Goal: Task Accomplishment & Management: Complete application form

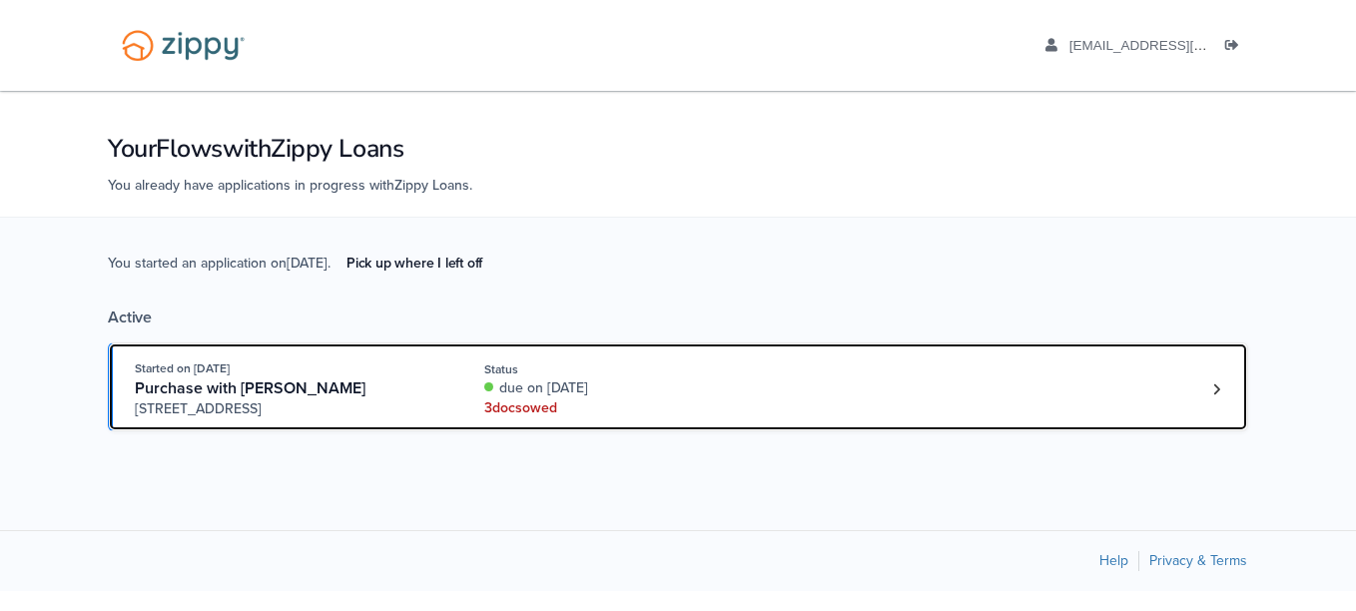
click at [631, 409] on div "3 doc s owed" at bounding box center [617, 408] width 267 height 20
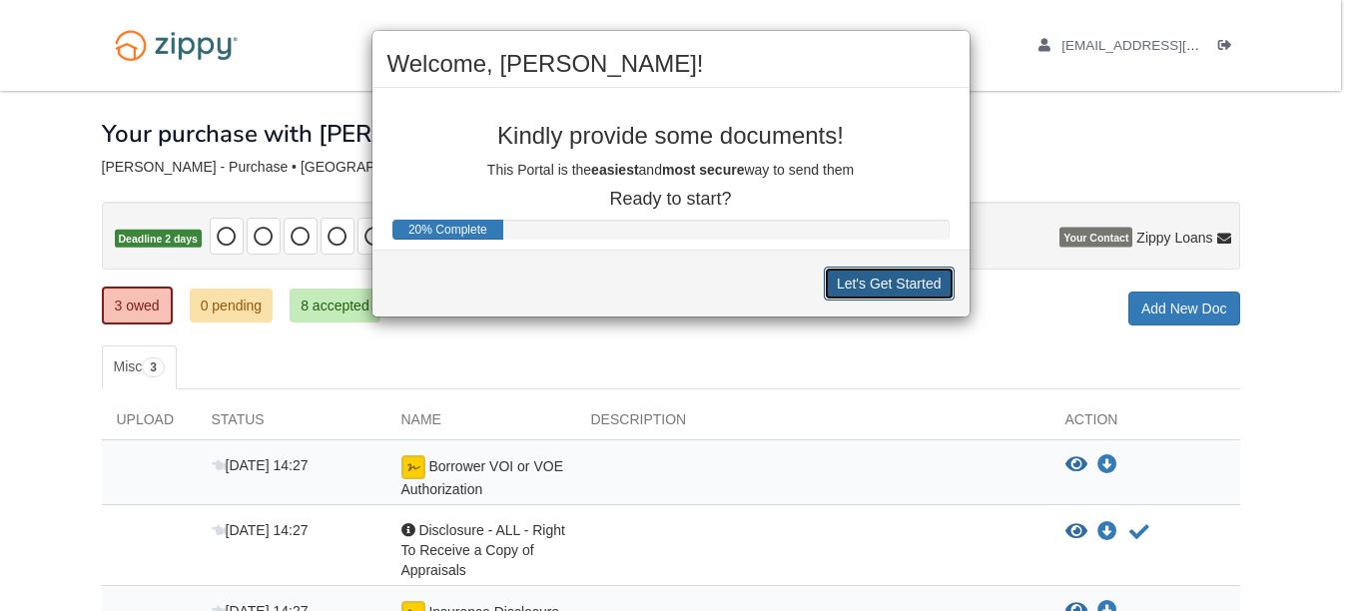
click at [932, 293] on button "Let's Get Started" at bounding box center [889, 284] width 131 height 34
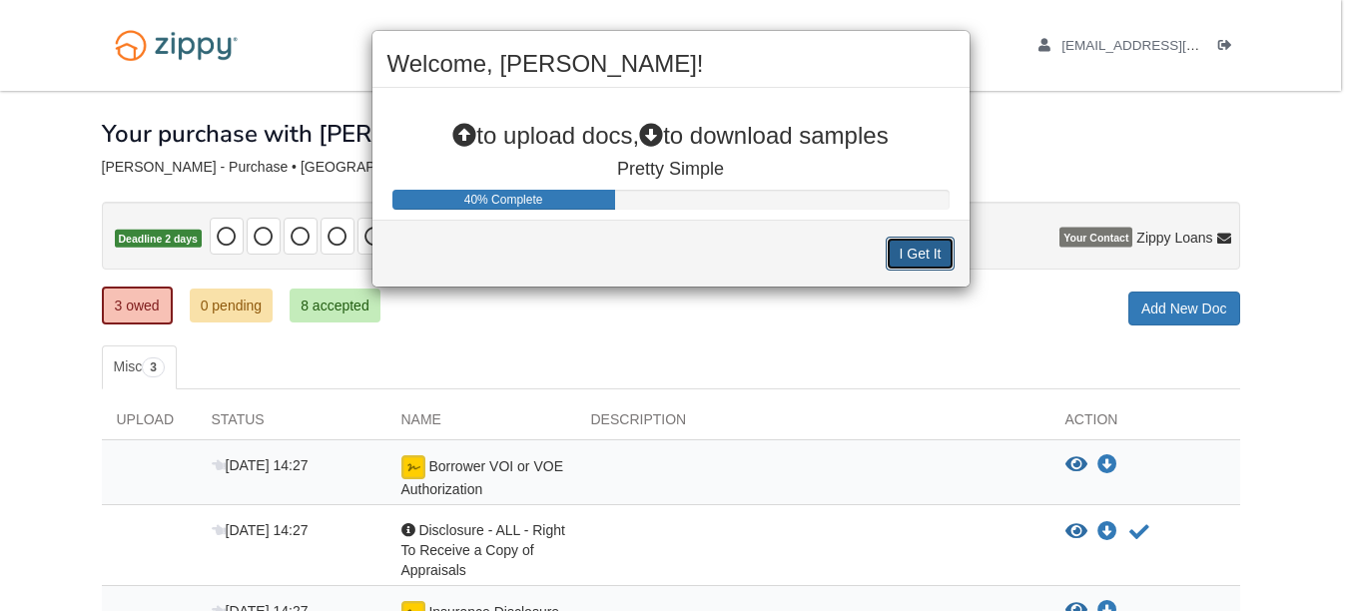
click at [931, 262] on button "I Get It" at bounding box center [920, 254] width 68 height 34
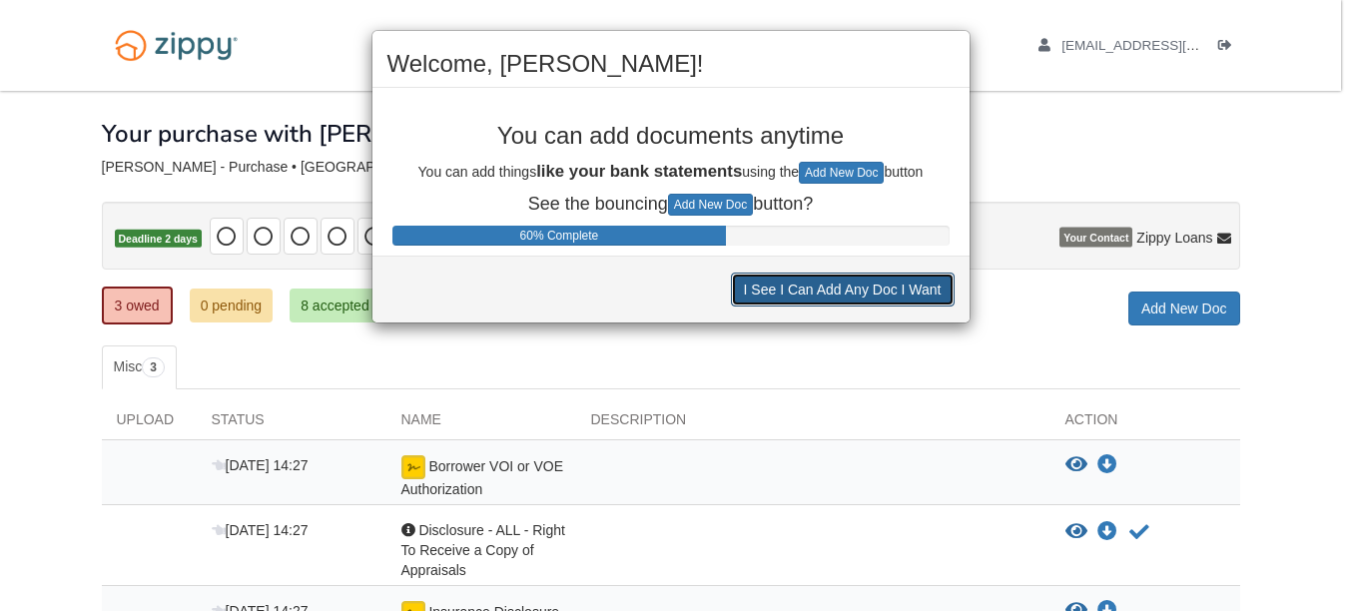
click at [880, 301] on button "I See I Can Add Any Doc I Want" at bounding box center [843, 290] width 224 height 34
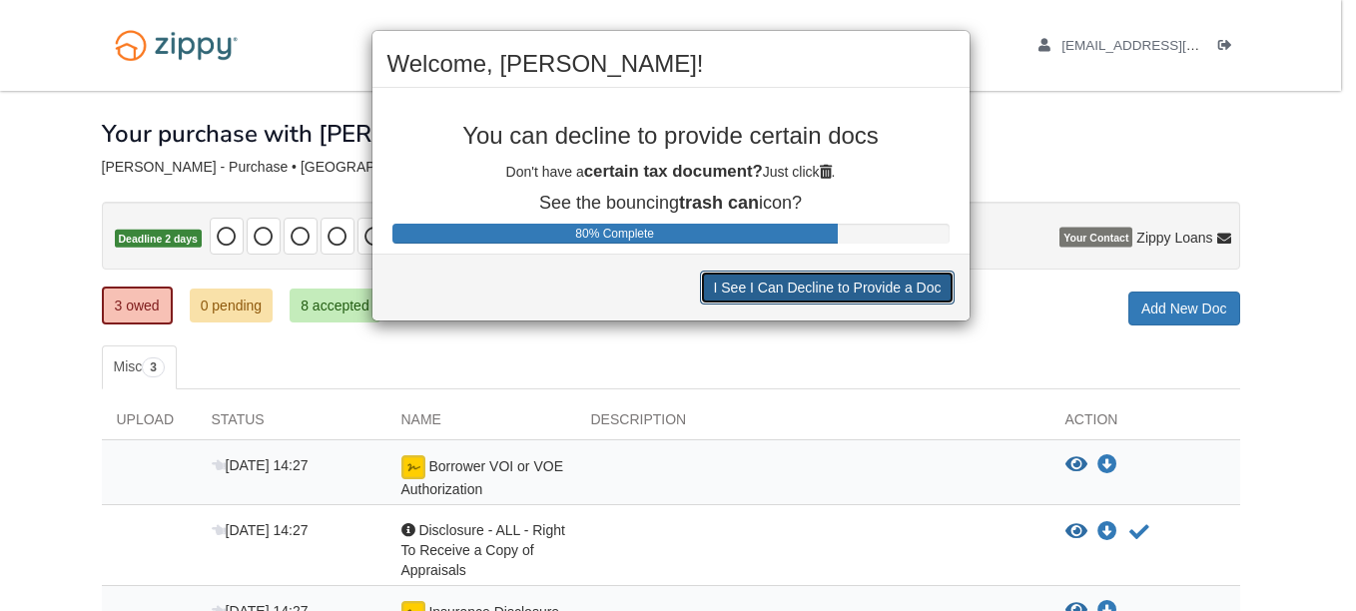
click at [882, 294] on button "I See I Can Decline to Provide a Doc" at bounding box center [827, 288] width 254 height 34
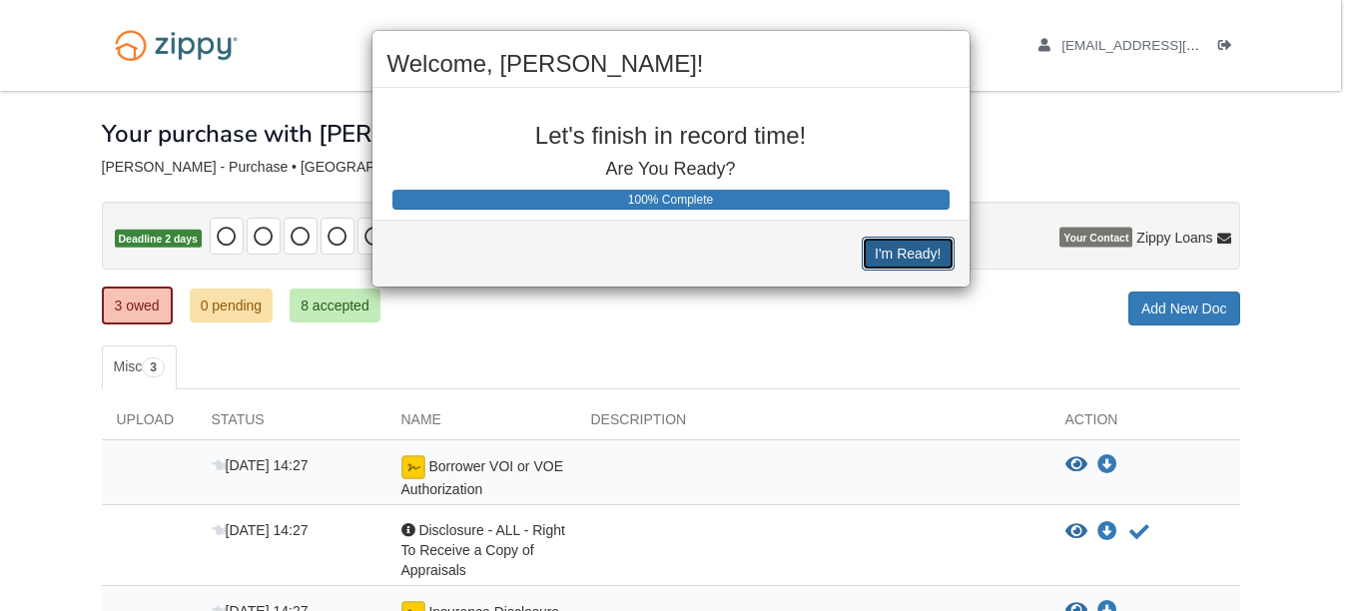
click at [894, 267] on button "I'm Ready!" at bounding box center [908, 254] width 92 height 34
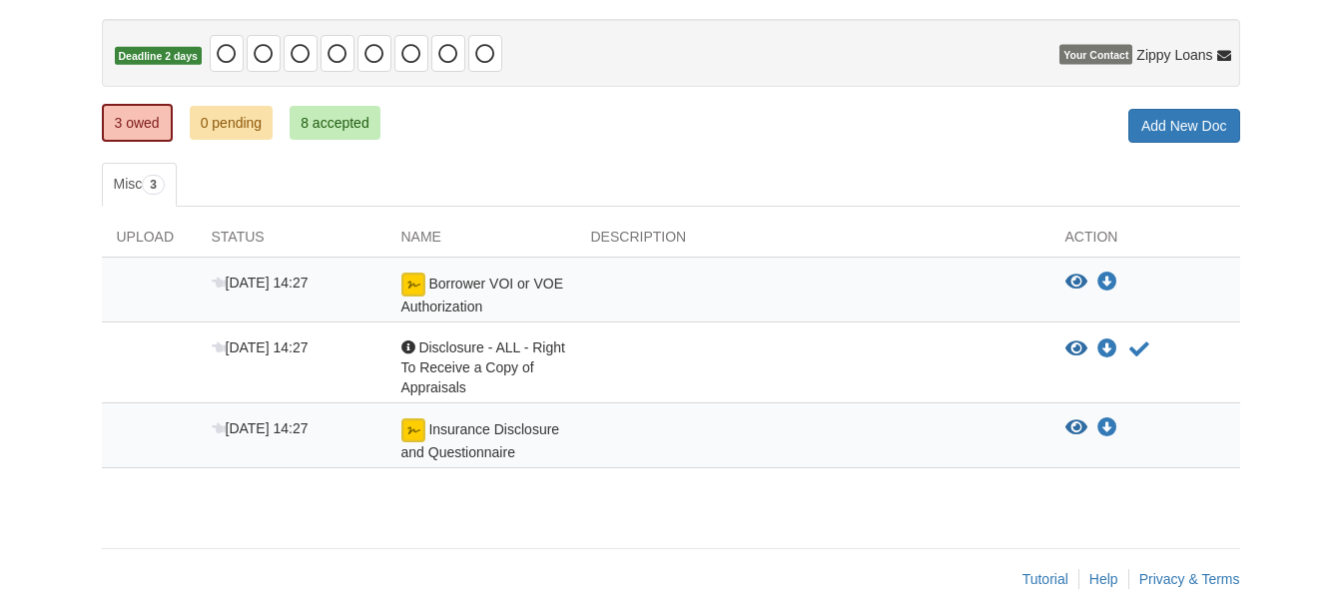
scroll to position [200, 0]
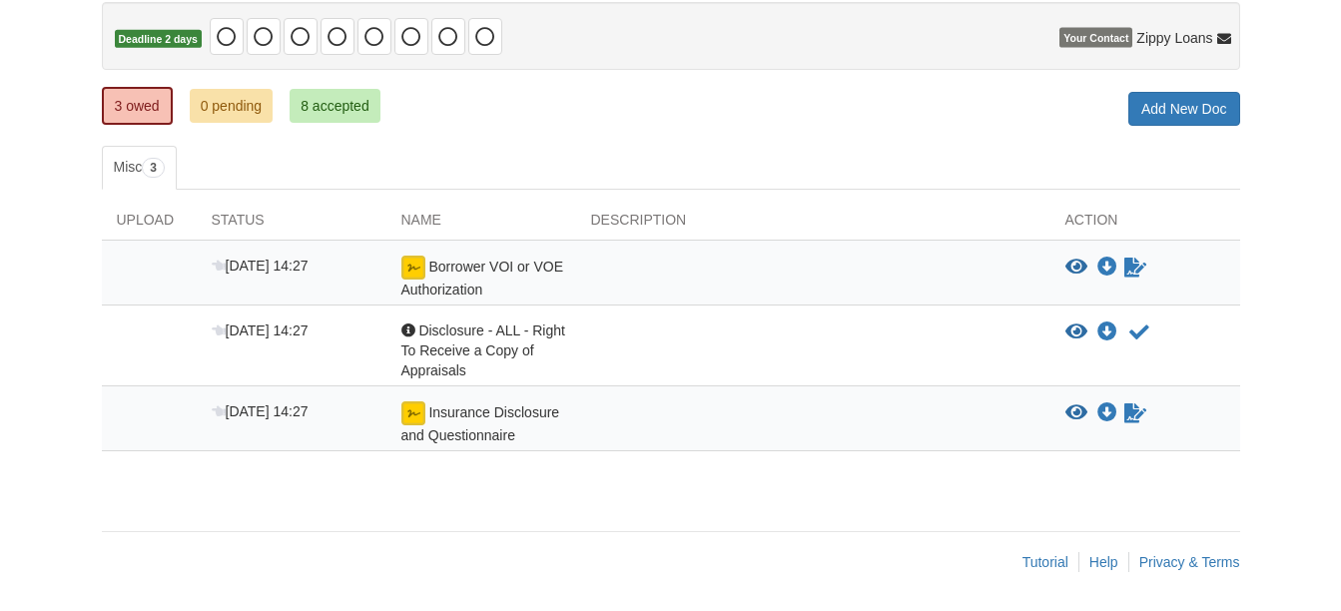
scroll to position [200, 0]
click at [1073, 269] on icon "View Borrower VOI or VOE Authorization" at bounding box center [1076, 268] width 22 height 20
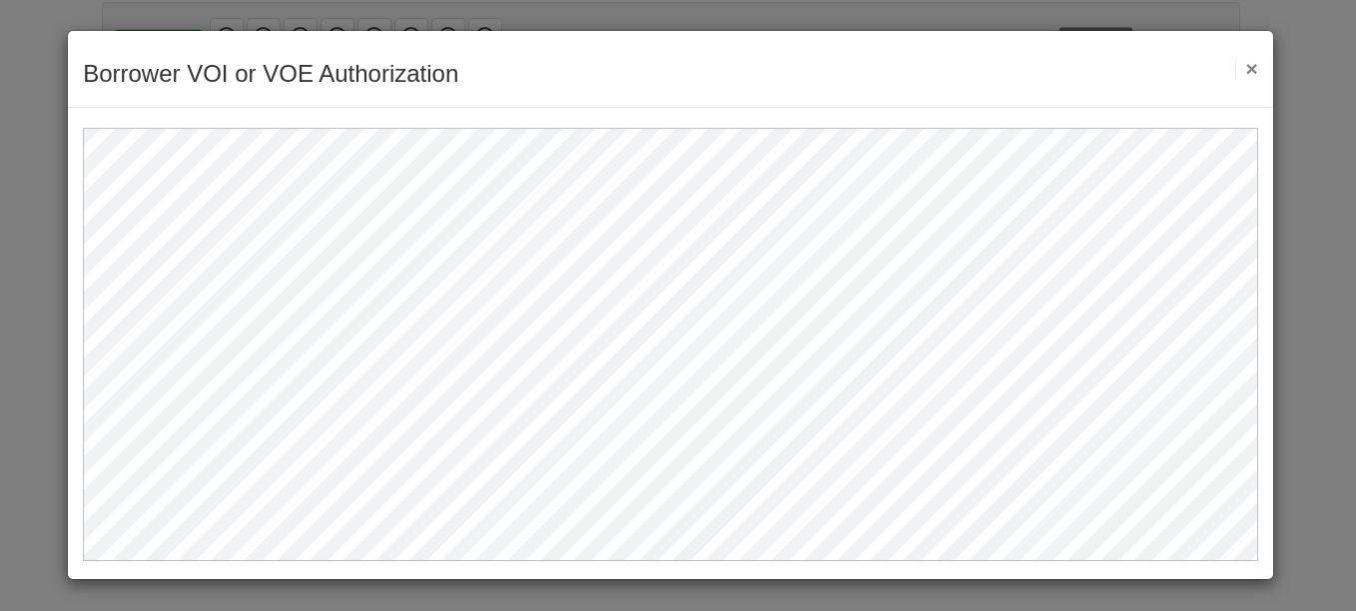
click at [1248, 68] on button "×" at bounding box center [1246, 68] width 23 height 21
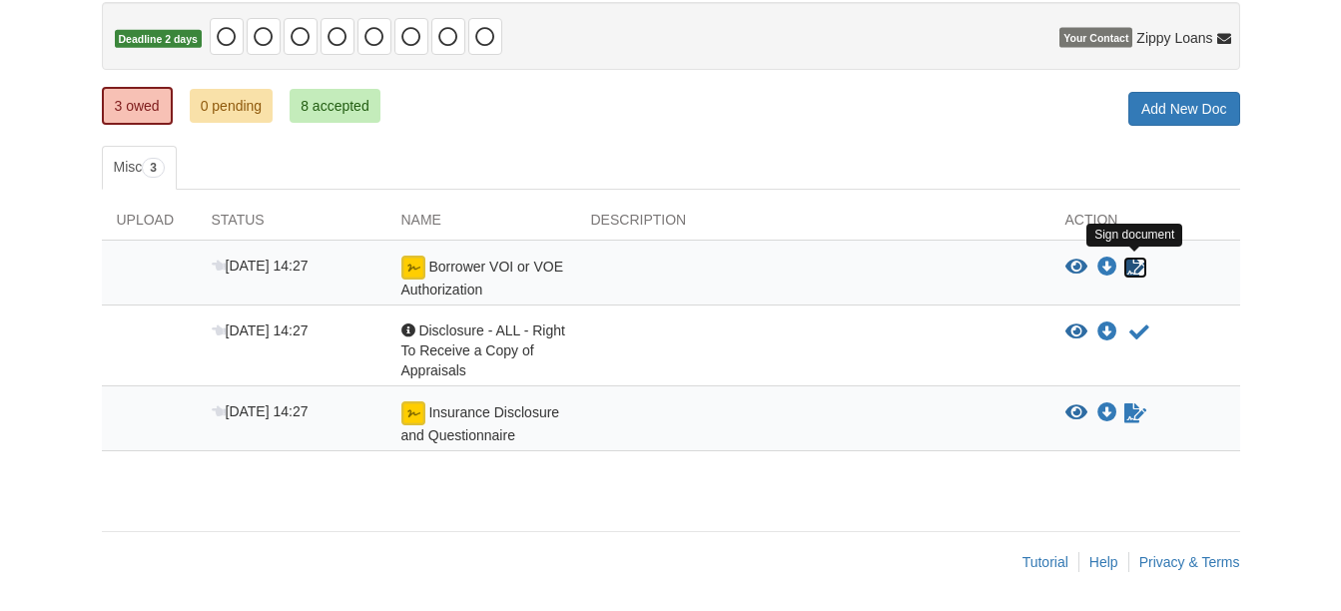
click at [1122, 267] on link "Sign document" at bounding box center [1135, 268] width 26 height 24
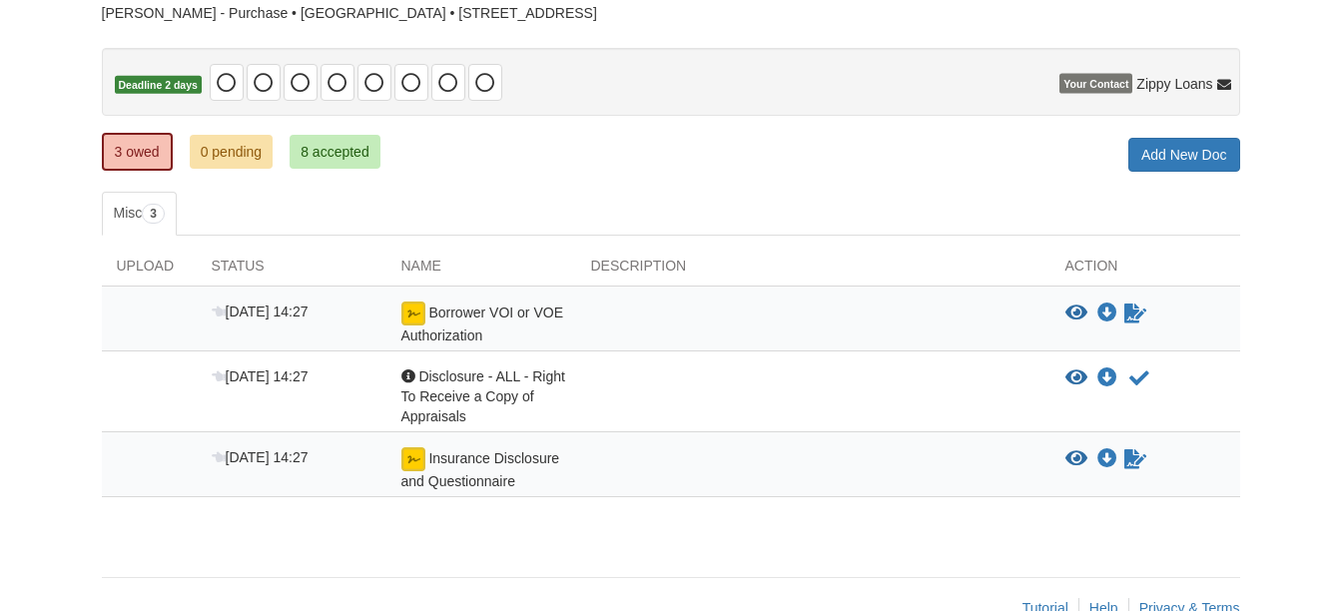
scroll to position [200, 0]
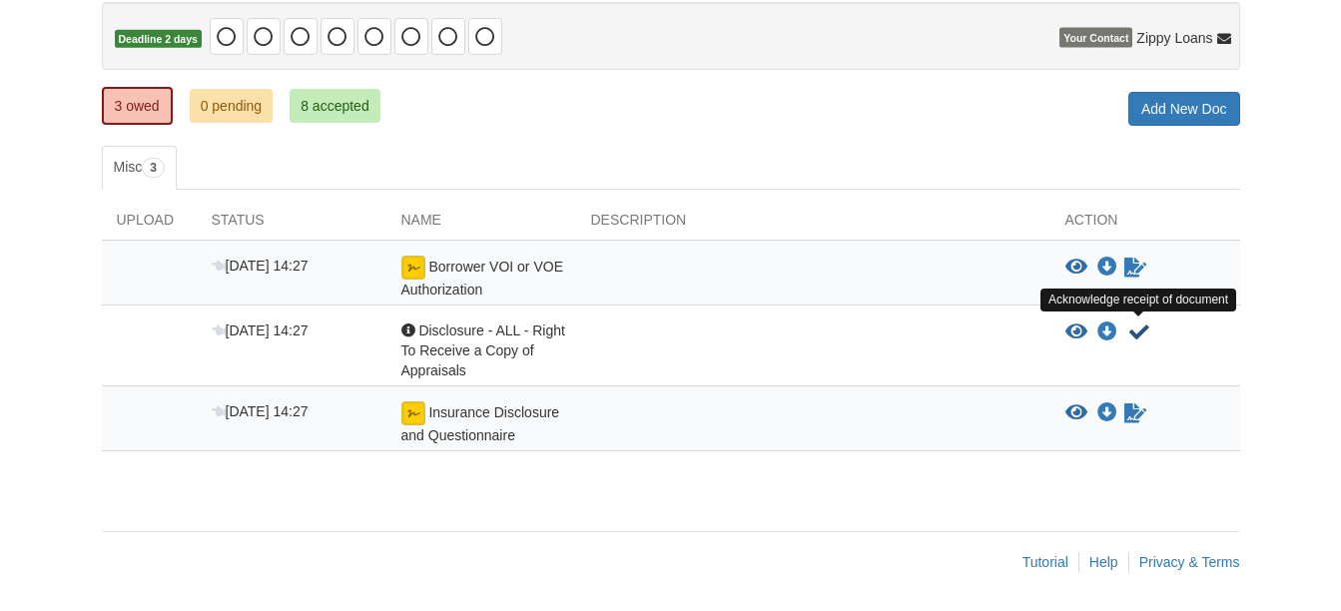
click at [1131, 334] on icon "Acknowledge receipt of document" at bounding box center [1139, 332] width 20 height 20
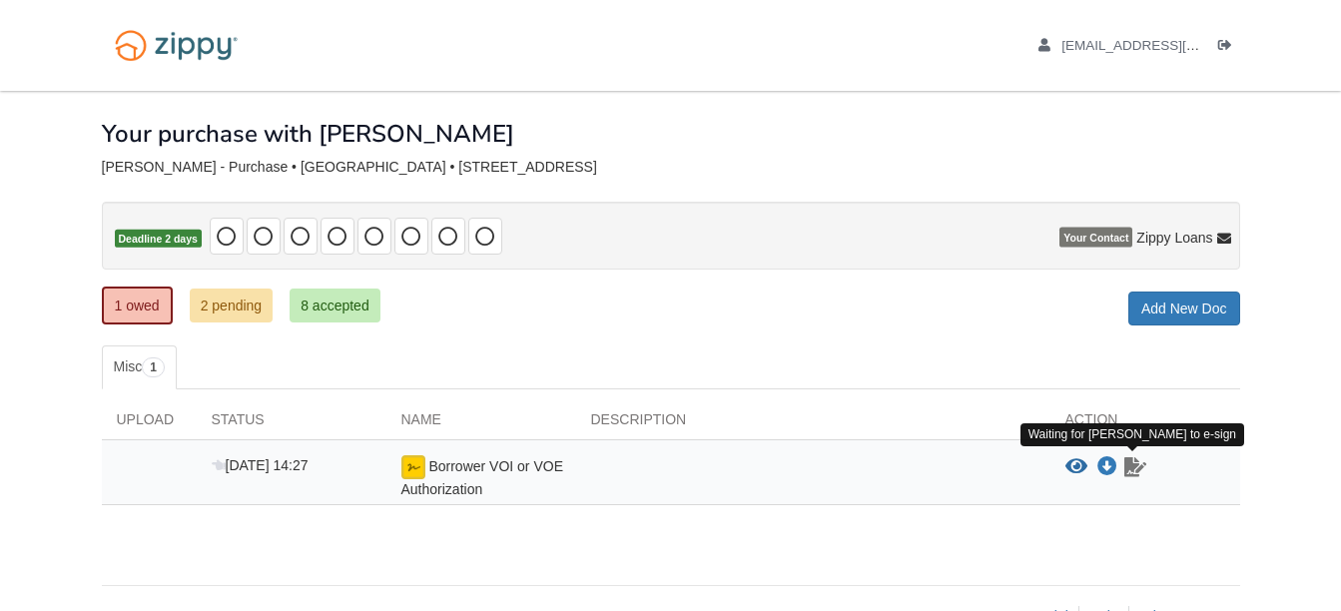
click at [1132, 469] on icon "Waiting for your co-borrower to e-sign" at bounding box center [1135, 467] width 22 height 20
click at [1074, 464] on icon "View Borrower VOI or VOE Authorization" at bounding box center [1076, 467] width 22 height 20
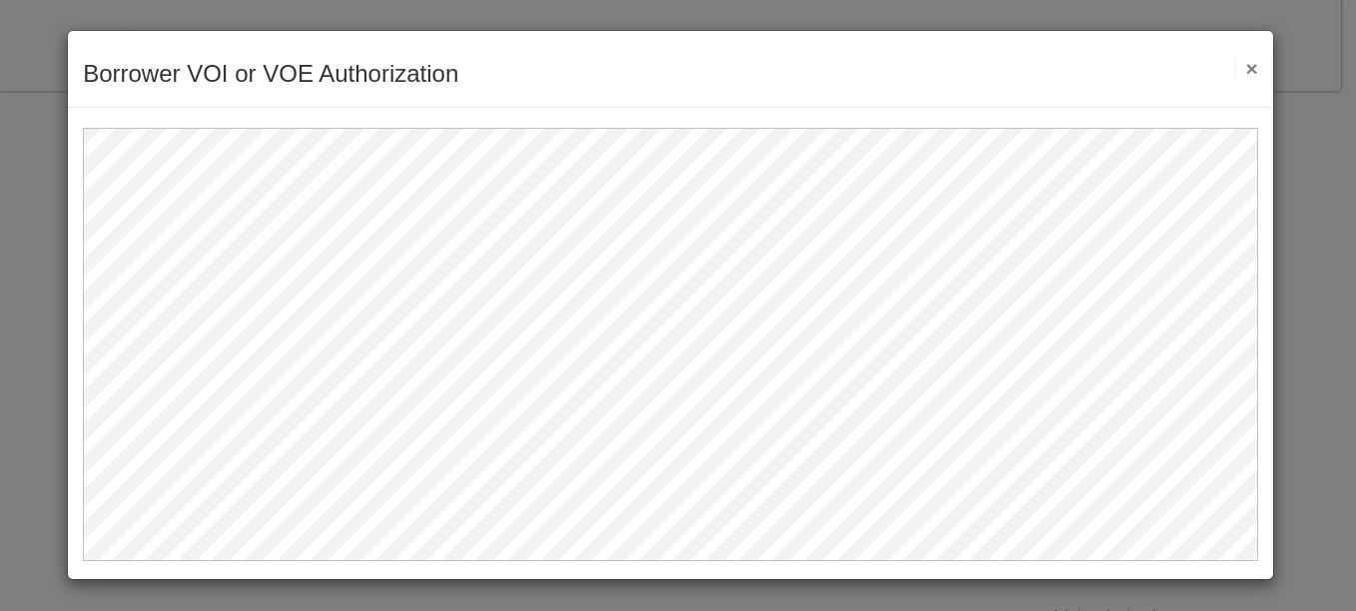
click at [1247, 66] on button "×" at bounding box center [1246, 68] width 23 height 21
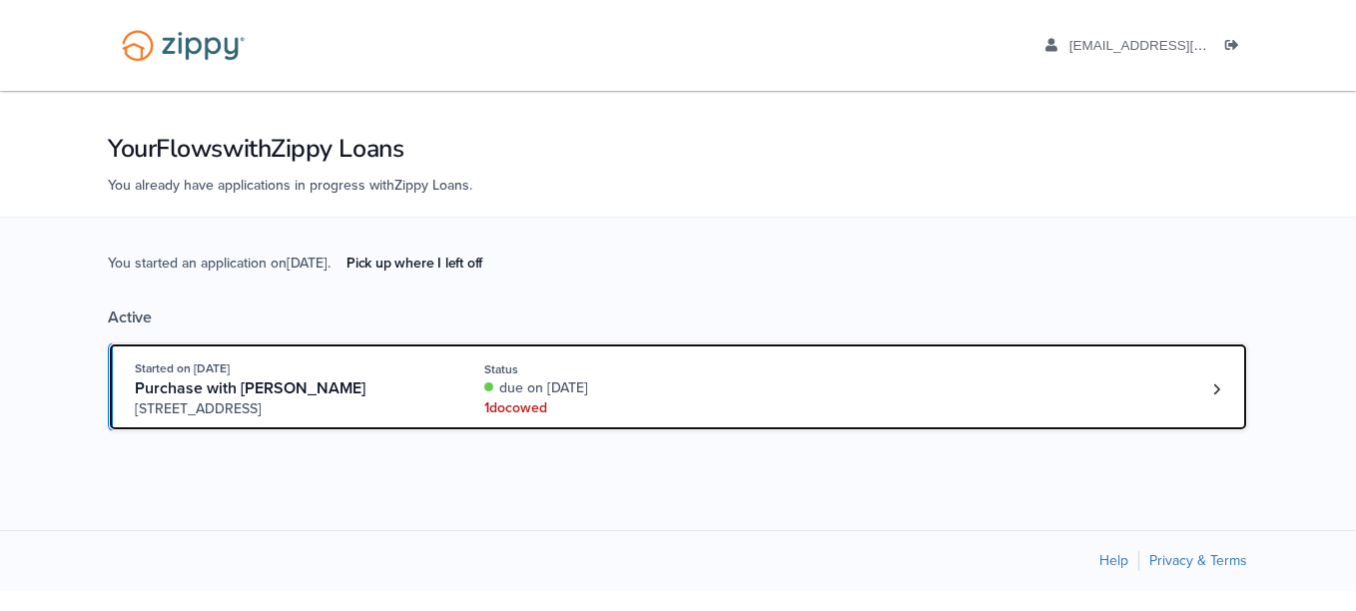
click at [872, 375] on div "Started on [DATE] Purchase with [PERSON_NAME] [STREET_ADDRESS] Status due on [D…" at bounding box center [668, 388] width 1066 height 61
